Goal: Task Accomplishment & Management: Manage account settings

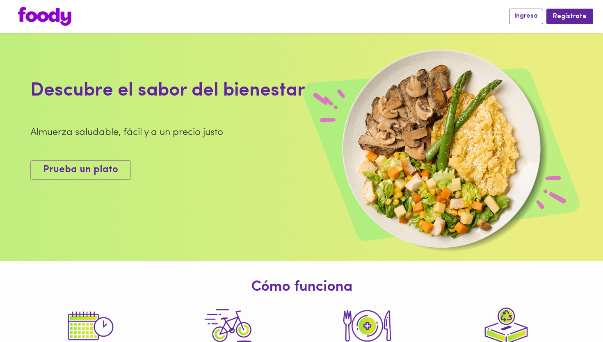
click at [535, 16] on span "Ingresa" at bounding box center [526, 16] width 23 height 8
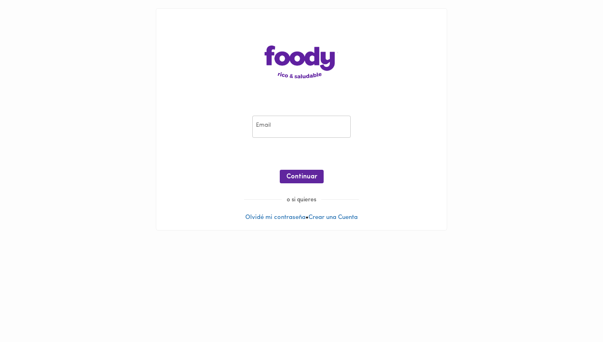
click at [263, 131] on input "email" at bounding box center [301, 127] width 99 height 23
type input "[EMAIL_ADDRESS][DOMAIN_NAME]"
click at [303, 177] on span "Continuar" at bounding box center [302, 177] width 31 height 8
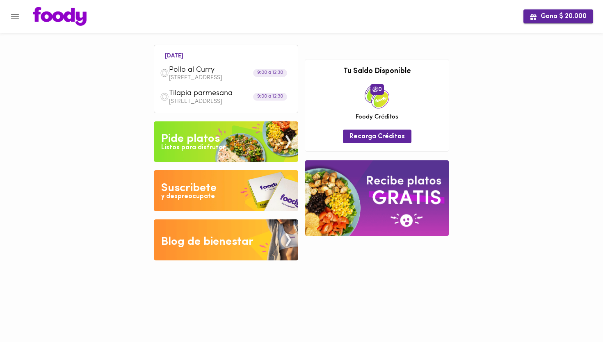
click at [553, 17] on span "Gana $ 20.000" at bounding box center [558, 17] width 57 height 8
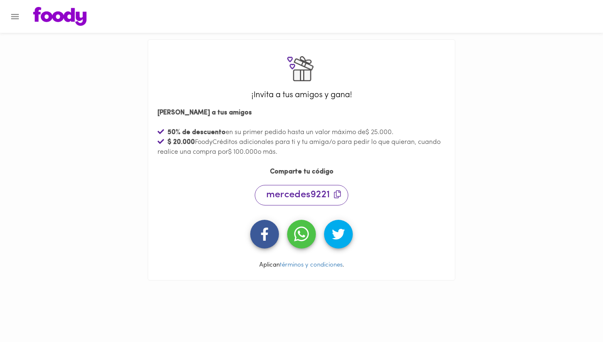
click at [16, 17] on icon "Menu" at bounding box center [15, 16] width 10 height 10
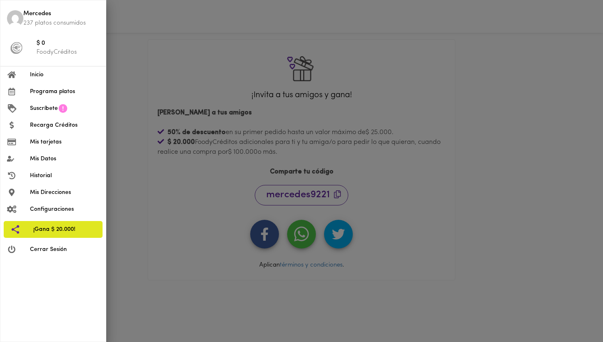
click at [43, 172] on span "Historial" at bounding box center [64, 176] width 69 height 9
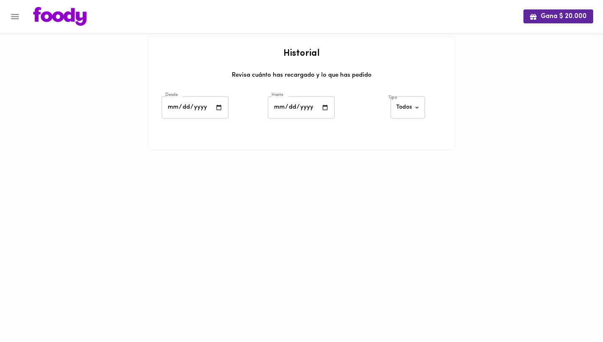
click at [417, 107] on body "Gana $ 20.000 Historial Revisa cuánto has recargado y lo que has pedido Desde D…" at bounding box center [301, 85] width 603 height 171
click at [401, 135] on li "Platos" at bounding box center [410, 135] width 36 height 14
type input "[PERSON_NAME]-dishes"
click at [15, 18] on icon "Menu" at bounding box center [15, 16] width 8 height 5
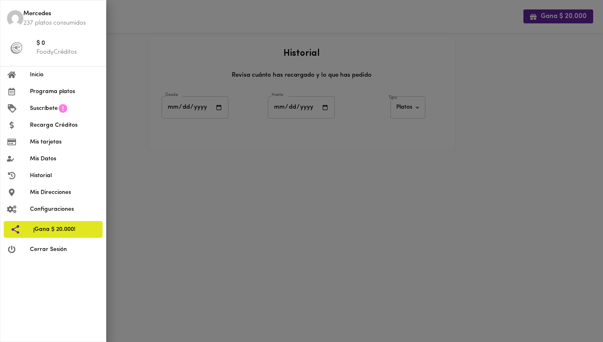
click at [37, 72] on span "Inicio" at bounding box center [64, 75] width 69 height 9
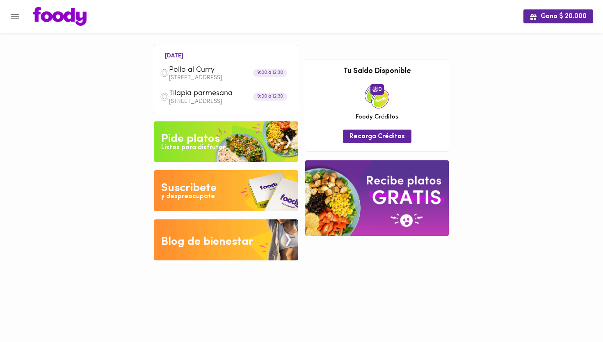
click at [219, 53] on div "[DATE] Pollo al Curry Calle 113#47A-44 Int 101 9:00 a 12:30 Tilapia parmesana C…" at bounding box center [225, 80] width 135 height 58
click at [237, 62] on div "Pollo al Curry [STREET_ADDRESS]" at bounding box center [225, 73] width 135 height 23
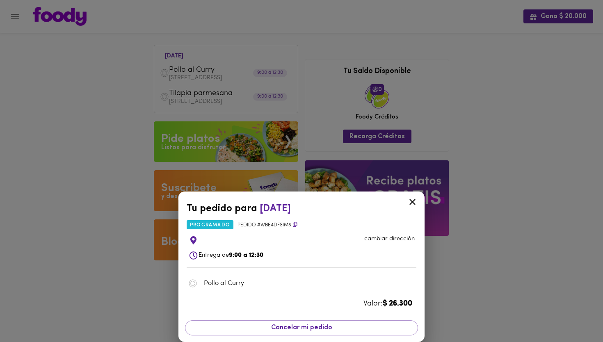
click at [237, 61] on div "Tu pedido para [DATE] programado Pedido # WBe4DFSiM5 cambiar dirección Entrega …" at bounding box center [301, 171] width 603 height 342
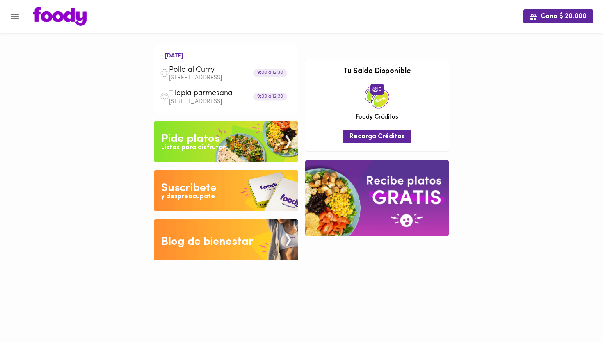
click at [237, 62] on div "Pollo al Curry [STREET_ADDRESS]" at bounding box center [225, 73] width 135 height 23
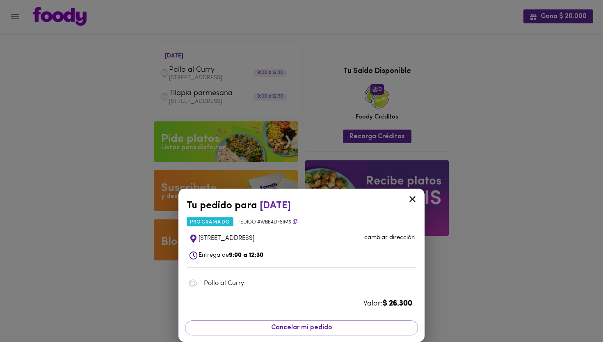
click at [125, 131] on div "Tu pedido para [DATE] programado Pedido # WBe4DFSiM5 [STREET_ADDRESS] cambiar d…" at bounding box center [301, 171] width 603 height 342
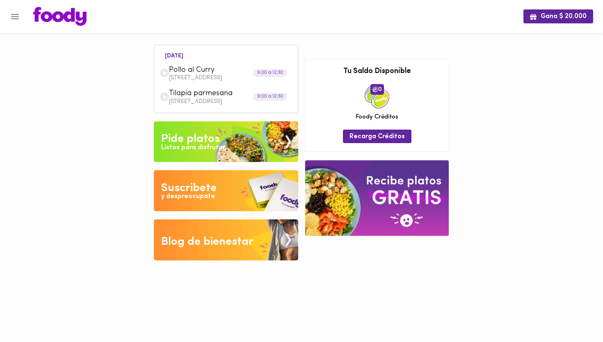
click at [238, 100] on p "[STREET_ADDRESS]" at bounding box center [230, 102] width 123 height 6
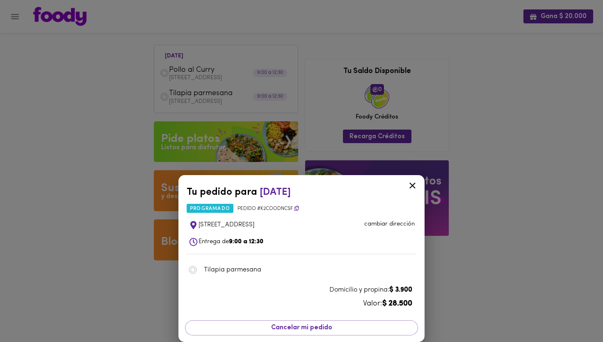
click at [415, 187] on icon at bounding box center [413, 186] width 10 height 10
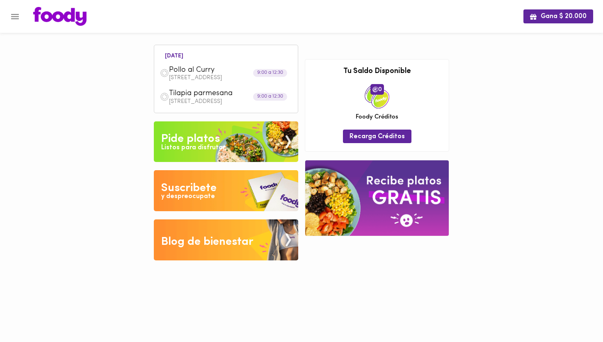
click at [17, 18] on icon "Menu" at bounding box center [15, 16] width 10 height 10
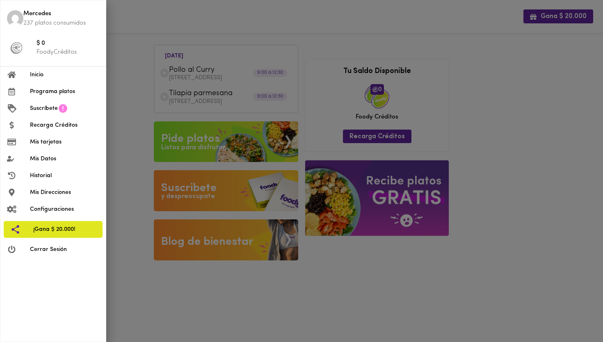
click at [58, 249] on span "Cerrar Sesión" at bounding box center [64, 249] width 69 height 9
